Goal: Information Seeking & Learning: Find specific fact

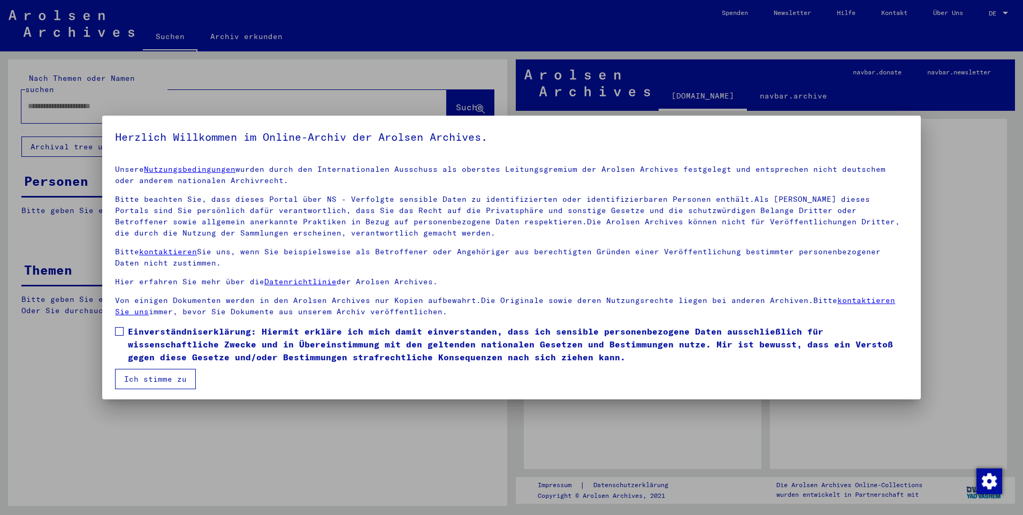
click at [124, 332] on label "Einverständniserklärung: Hiermit erkläre ich mich damit einverstanden, dass ich…" at bounding box center [511, 344] width 793 height 39
click at [137, 375] on button "Ich stimme zu" at bounding box center [155, 379] width 81 height 20
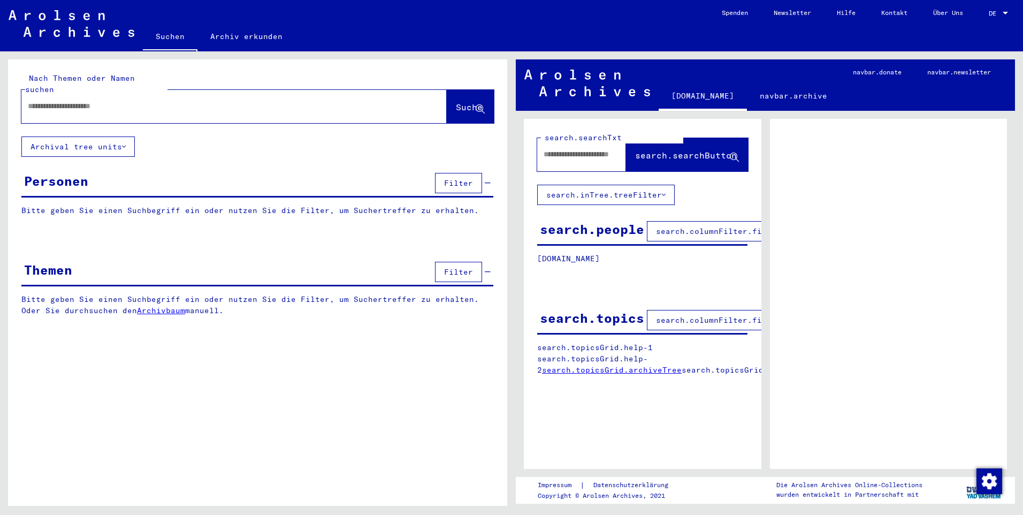
click at [997, 12] on span "DE" at bounding box center [995, 13] width 12 height 7
click at [985, 20] on span "English" at bounding box center [979, 19] width 26 height 8
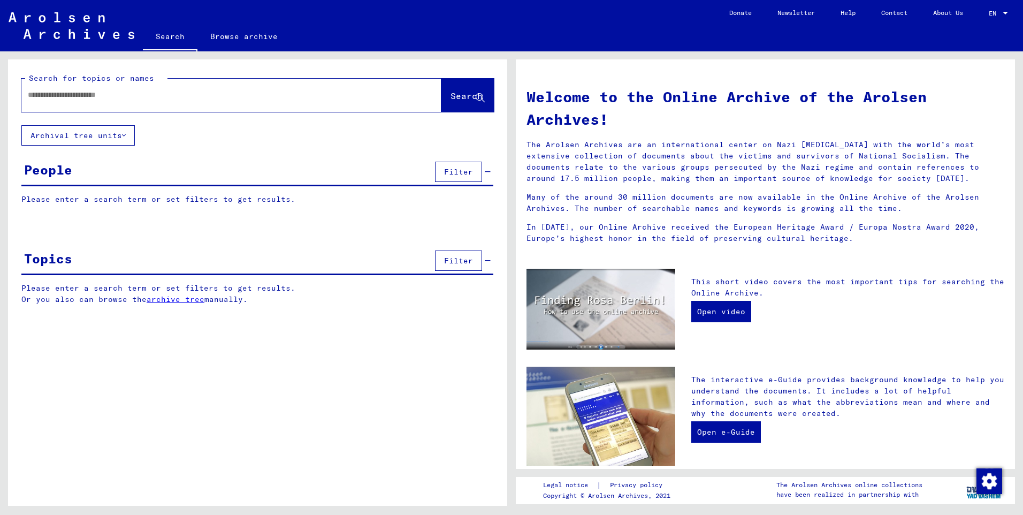
click at [156, 98] on input "text" at bounding box center [219, 94] width 382 height 11
type input "**********"
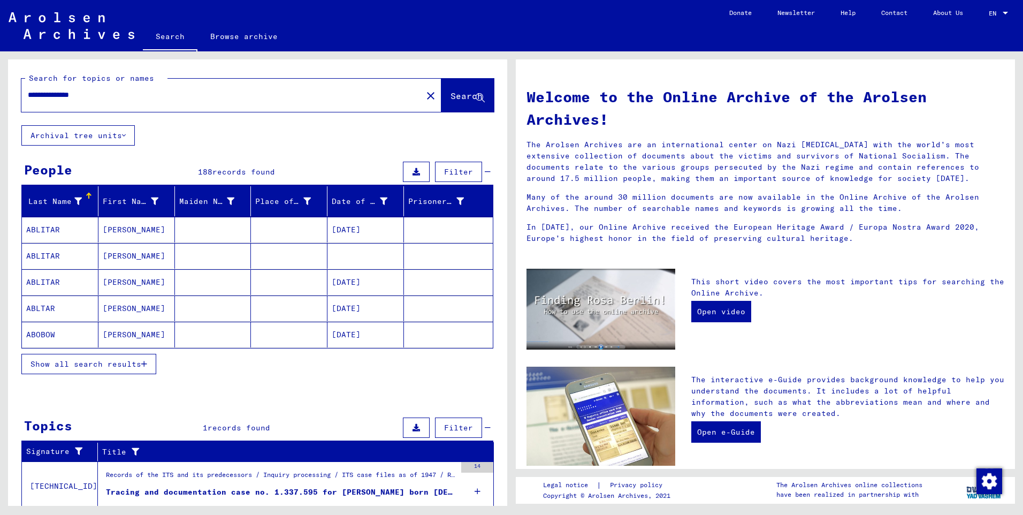
scroll to position [37, 0]
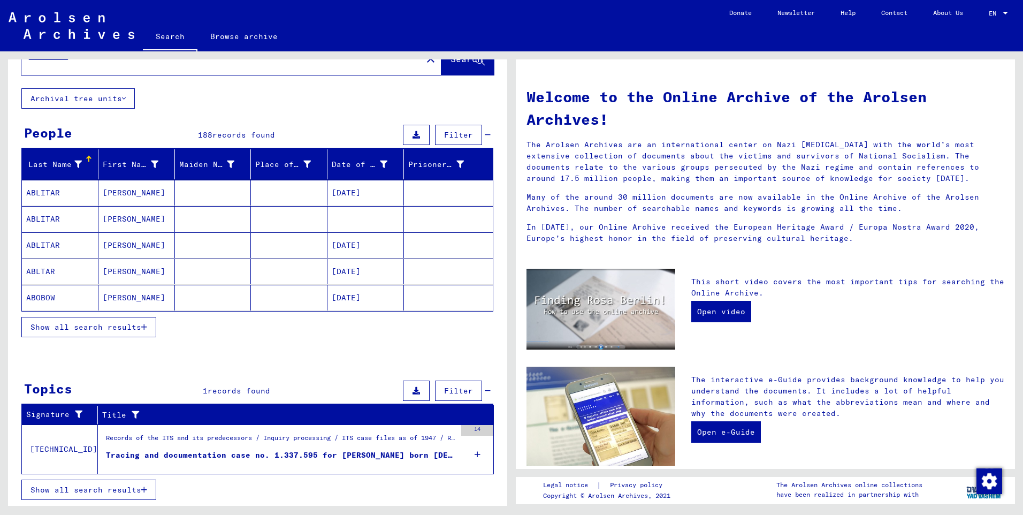
click at [271, 457] on div "Tracing and documentation case no. 1.337.595 for [PERSON_NAME] born [DEMOGRAPHI…" at bounding box center [281, 455] width 350 height 11
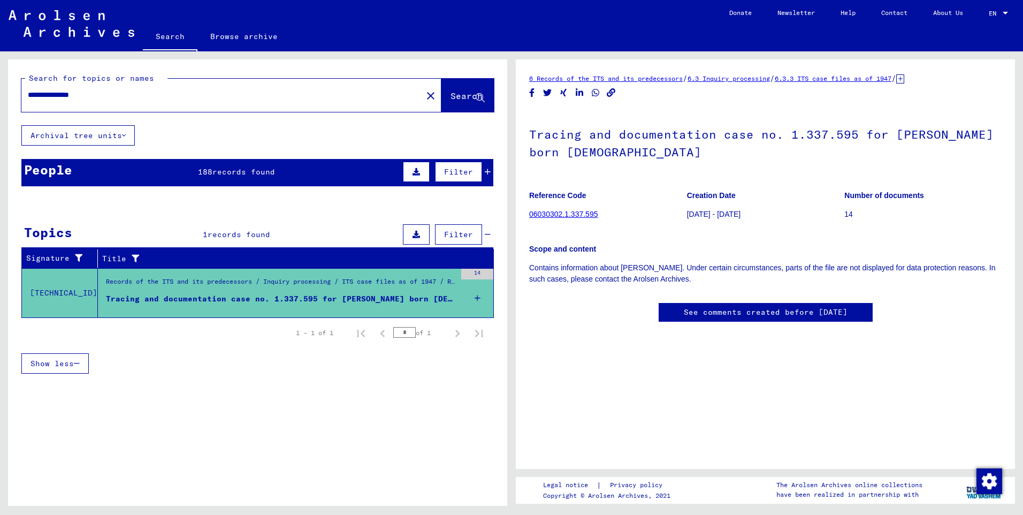
click at [226, 172] on span "records found" at bounding box center [244, 172] width 63 height 10
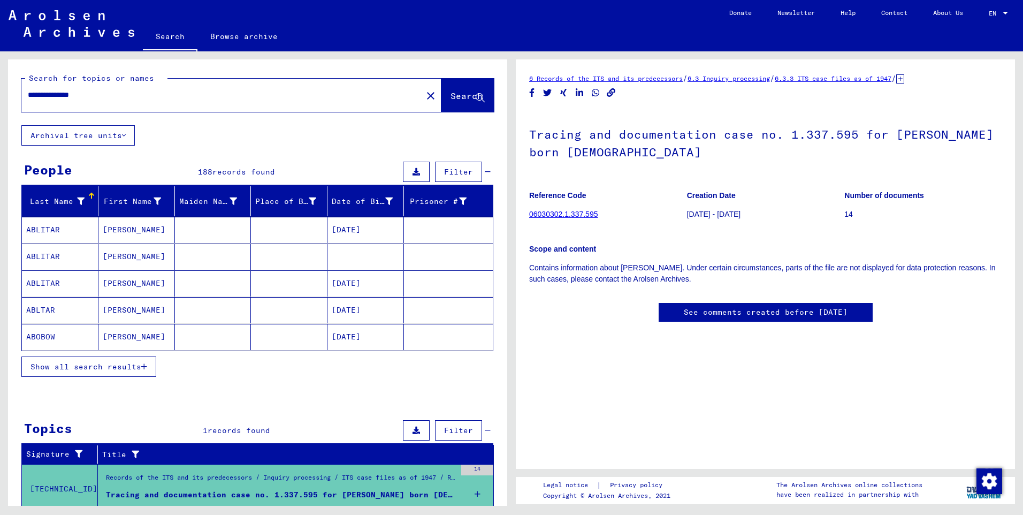
click at [71, 367] on span "Show all search results" at bounding box center [86, 367] width 111 height 10
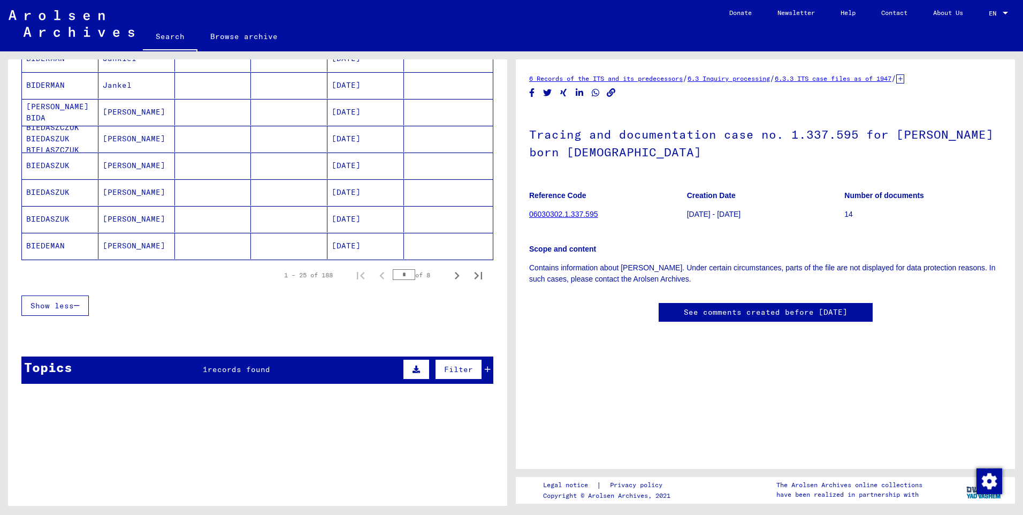
scroll to position [573, 0]
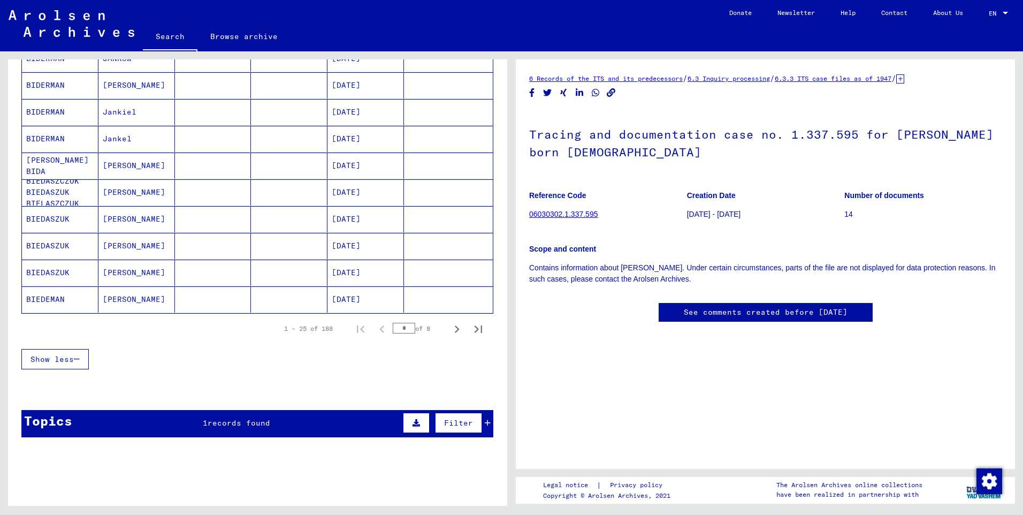
click at [850, 215] on p "14" at bounding box center [923, 214] width 157 height 11
click at [572, 218] on link "06030302.1.337.595" at bounding box center [563, 214] width 69 height 9
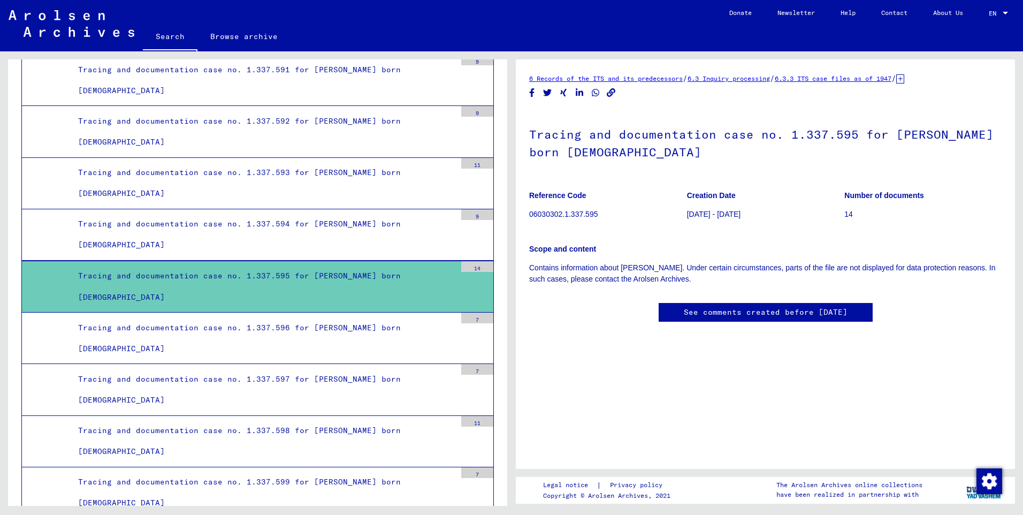
scroll to position [13020, 0]
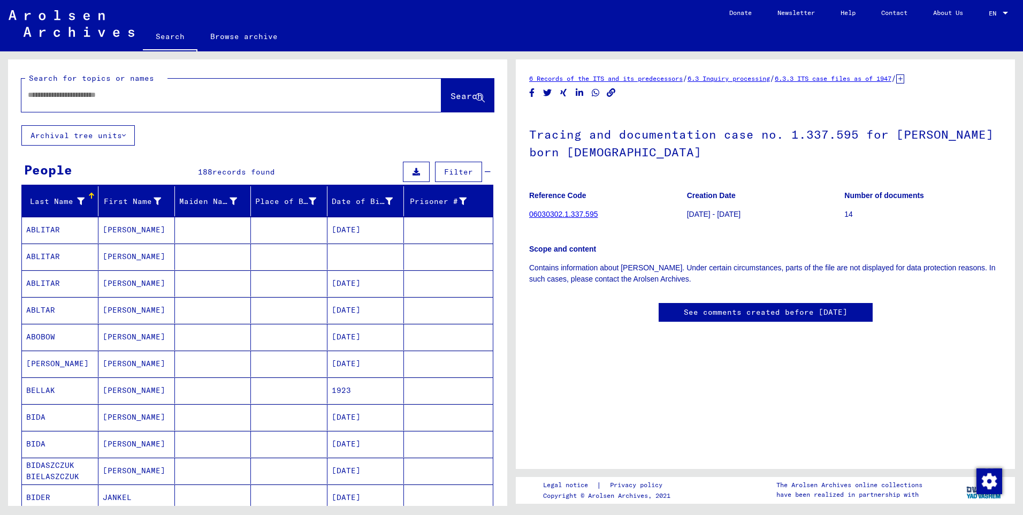
type input "*******"
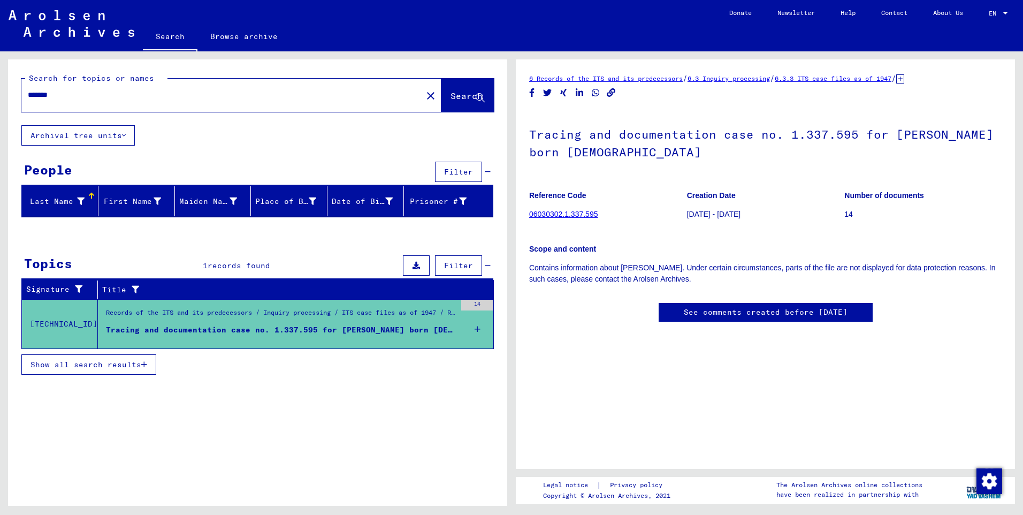
scroll to position [68, 0]
click at [55, 197] on div "Last Name" at bounding box center [55, 201] width 58 height 11
click at [135, 203] on div "First Name" at bounding box center [132, 201] width 58 height 11
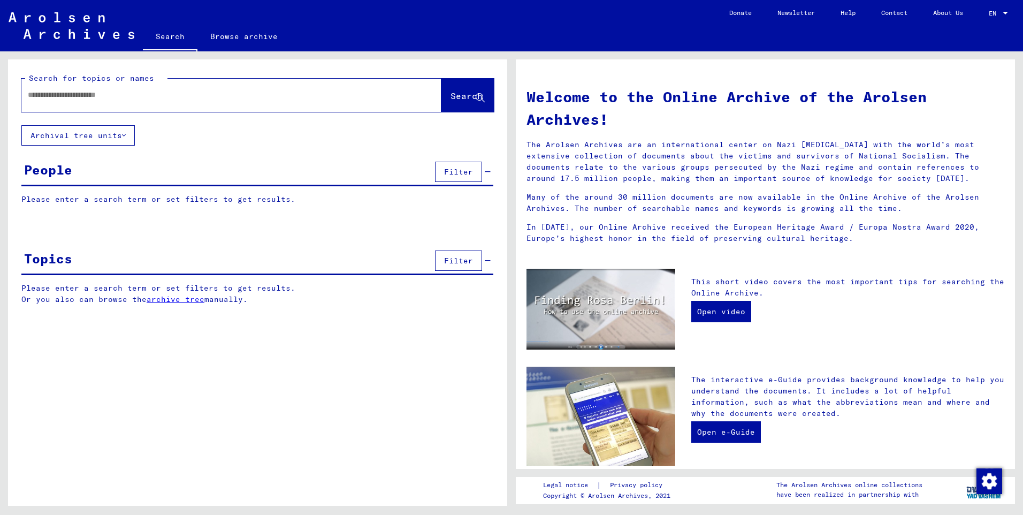
click at [430, 469] on div "Search for topics or names Search Archival tree units People Filter Please ente…" at bounding box center [257, 286] width 499 height 454
click at [212, 100] on div at bounding box center [215, 95] width 388 height 24
click at [212, 100] on input "text" at bounding box center [219, 94] width 382 height 11
type input "**********"
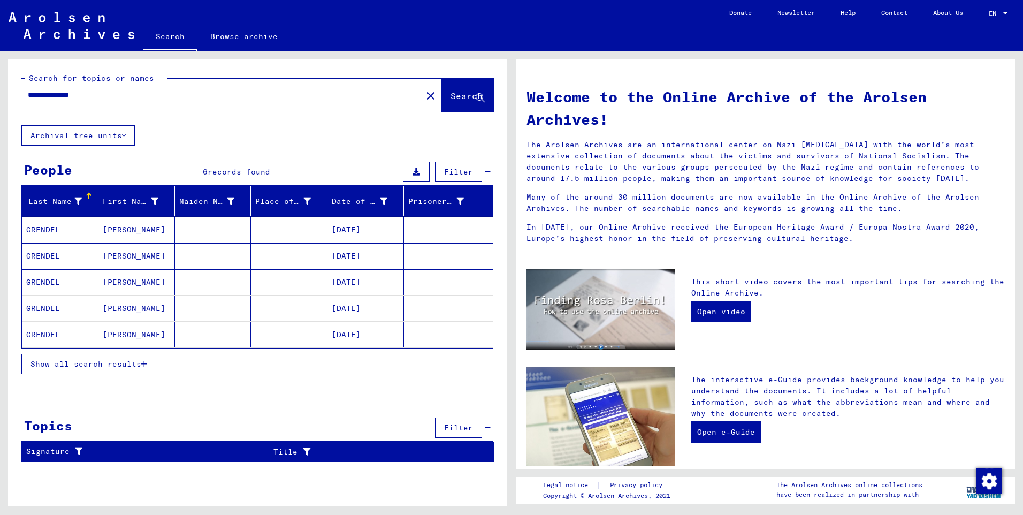
click at [336, 305] on mat-cell "[DATE]" at bounding box center [366, 308] width 77 height 26
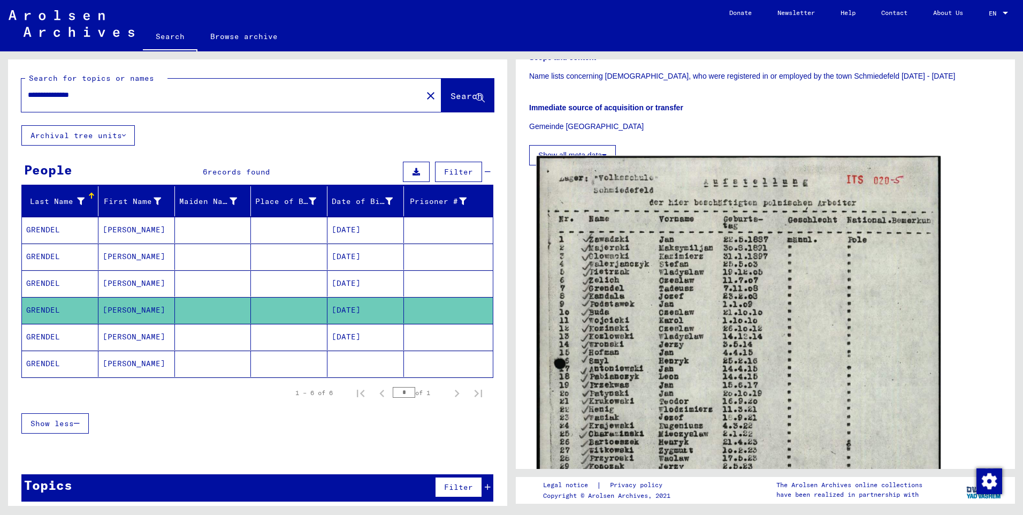
click at [781, 360] on img at bounding box center [739, 439] width 404 height 566
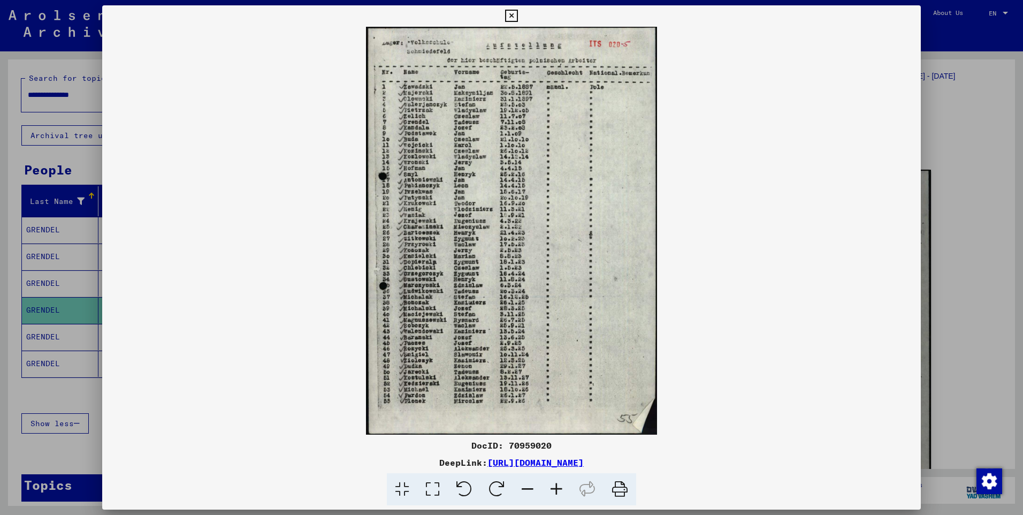
click at [619, 490] on icon at bounding box center [620, 489] width 33 height 33
click at [950, 145] on div at bounding box center [511, 257] width 1023 height 515
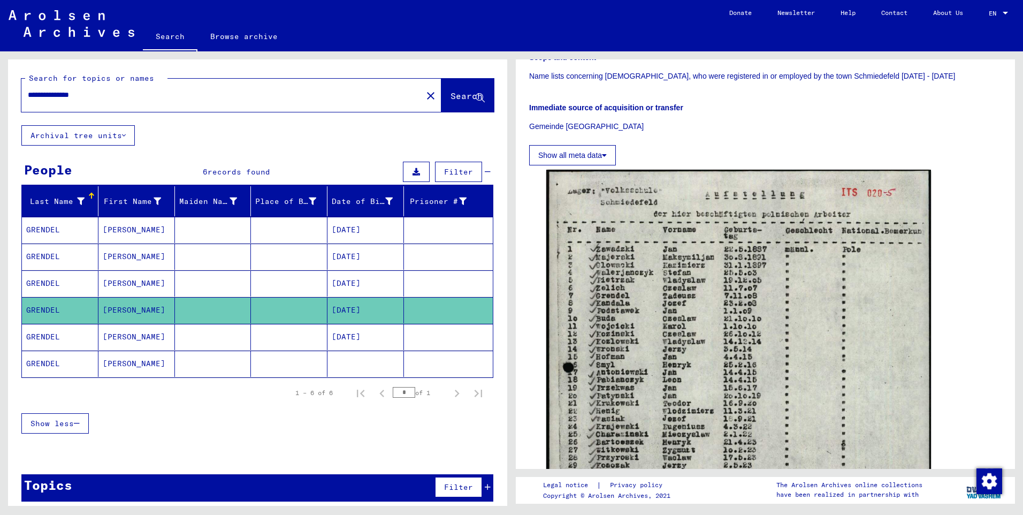
click at [188, 335] on mat-cell at bounding box center [213, 337] width 77 height 26
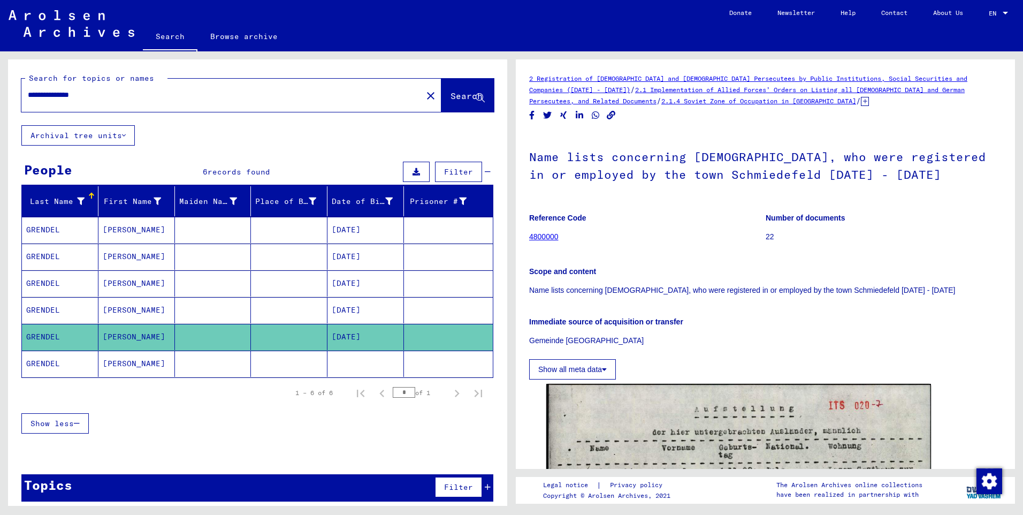
scroll to position [321, 0]
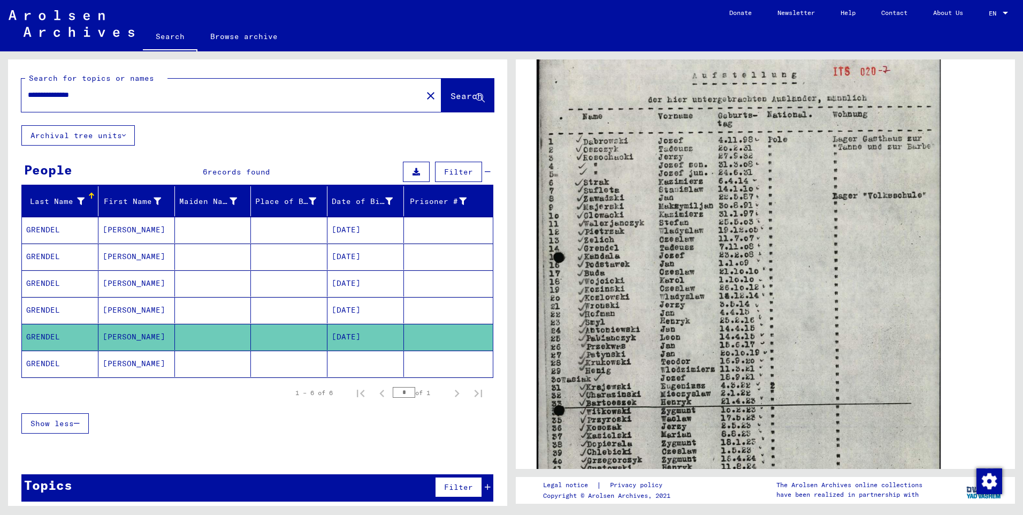
click at [695, 319] on img at bounding box center [739, 334] width 404 height 570
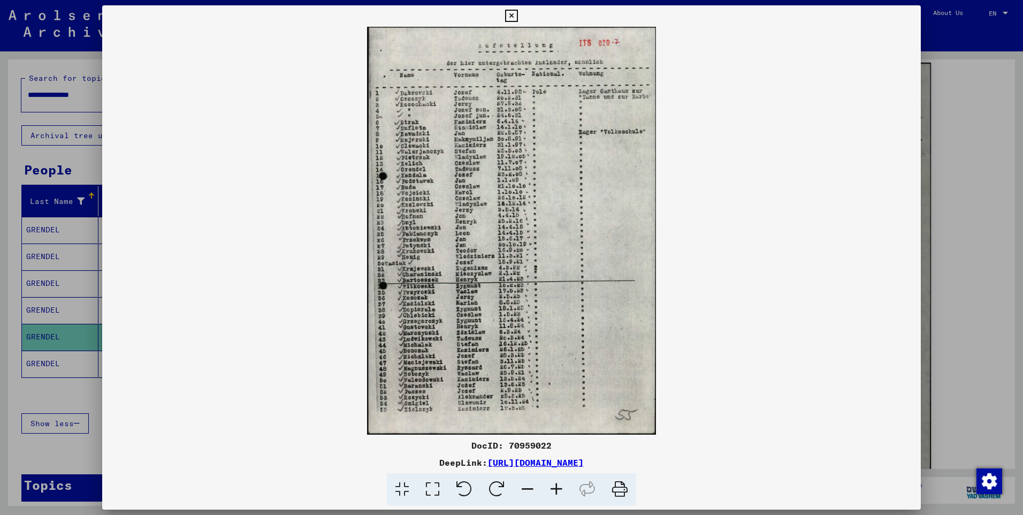
click at [625, 490] on icon at bounding box center [620, 489] width 33 height 33
click at [955, 102] on div at bounding box center [511, 257] width 1023 height 515
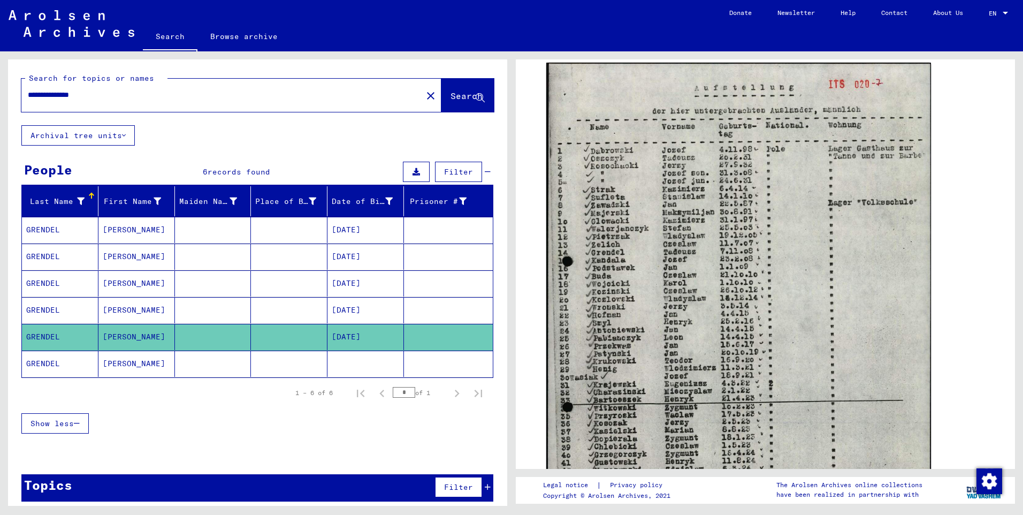
click at [275, 361] on mat-cell at bounding box center [289, 364] width 77 height 26
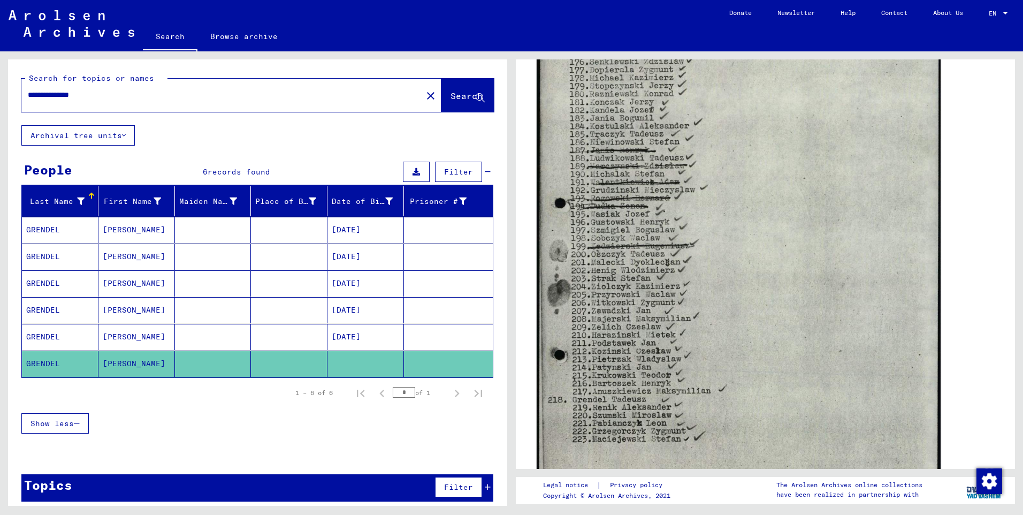
scroll to position [161, 0]
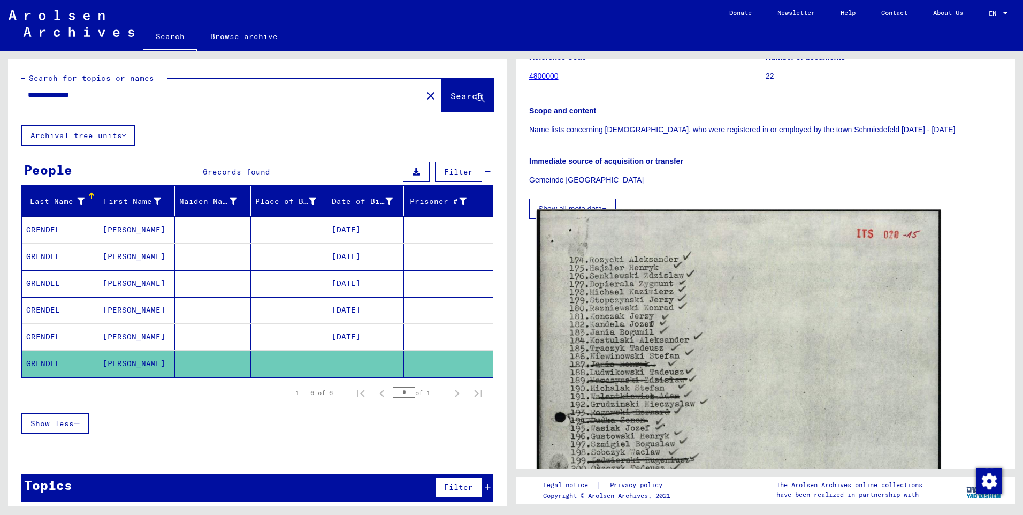
click at [707, 292] on img at bounding box center [739, 493] width 404 height 566
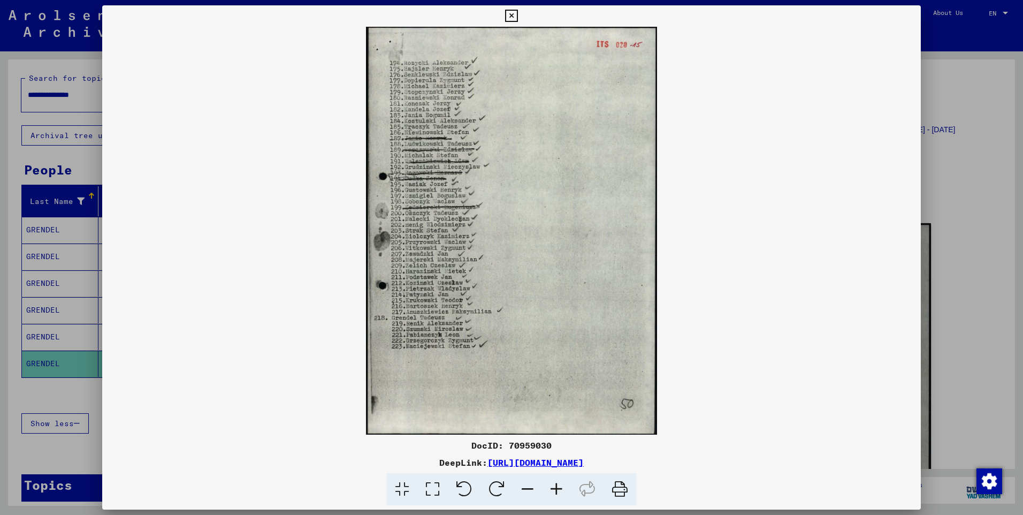
drag, startPoint x: 606, startPoint y: 492, endPoint x: 81, endPoint y: 454, distance: 526.5
click at [606, 492] on icon at bounding box center [620, 489] width 33 height 33
click at [974, 162] on div at bounding box center [511, 257] width 1023 height 515
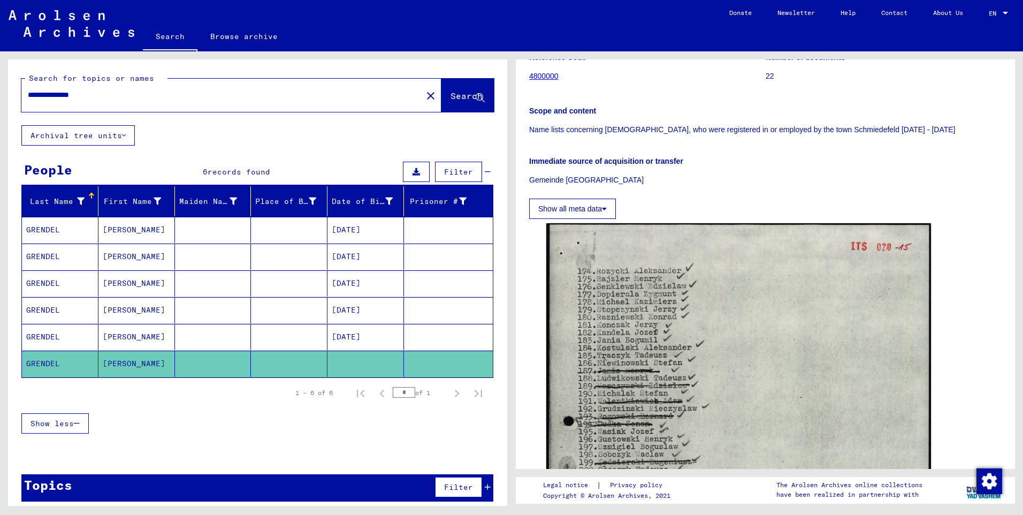
scroll to position [7, 0]
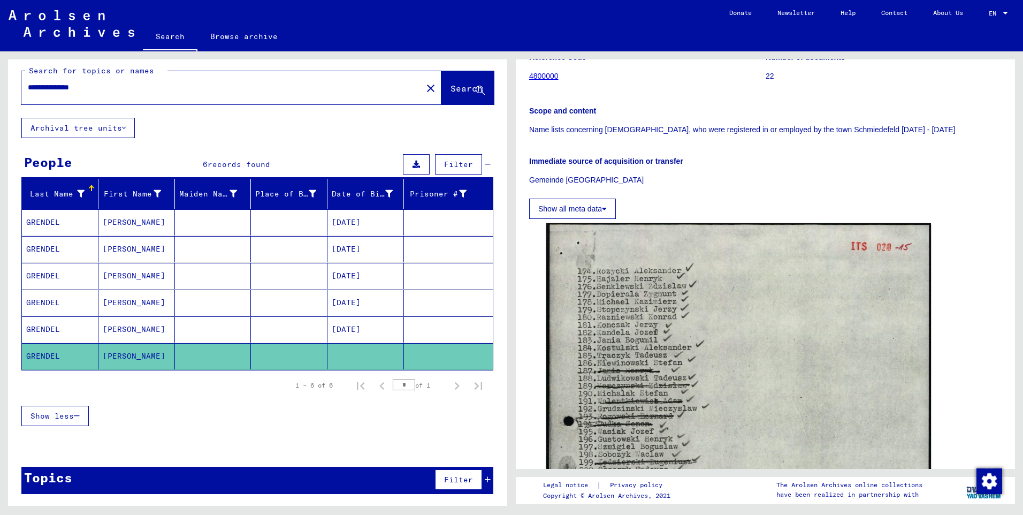
click at [196, 403] on div "Show less" at bounding box center [257, 415] width 472 height 31
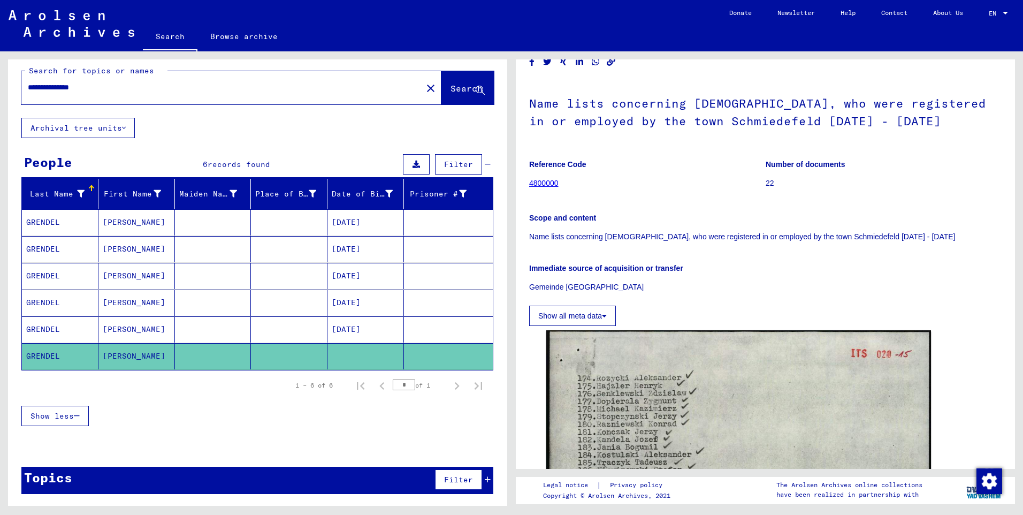
scroll to position [0, 0]
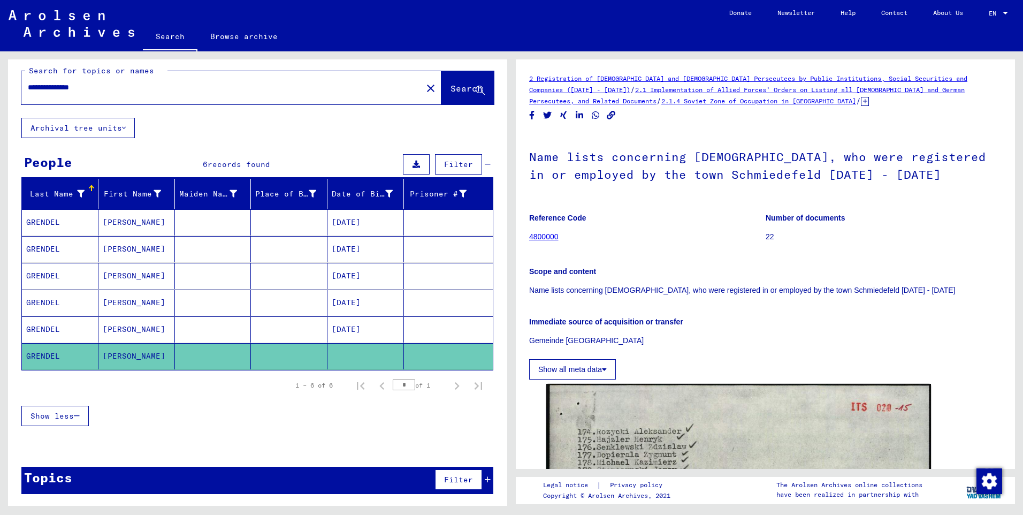
click at [246, 149] on div "**********" at bounding box center [257, 277] width 499 height 451
